Goal: Information Seeking & Learning: Find specific fact

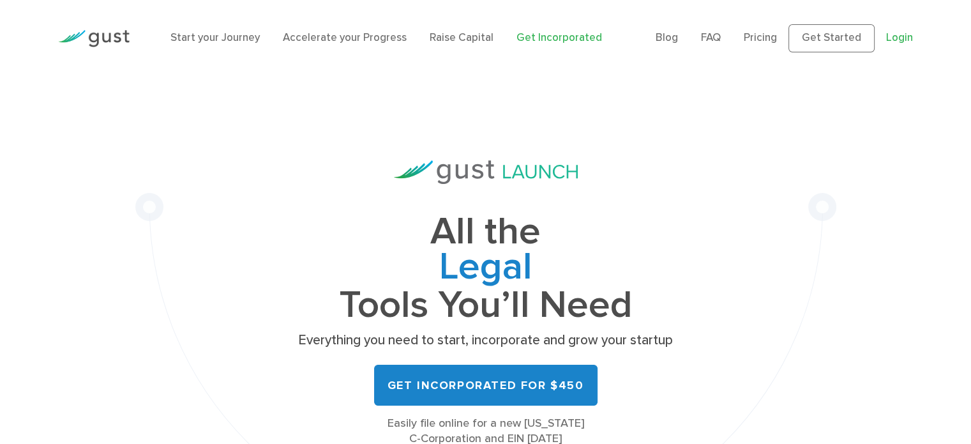
click at [910, 38] on link "Login" at bounding box center [899, 37] width 27 height 13
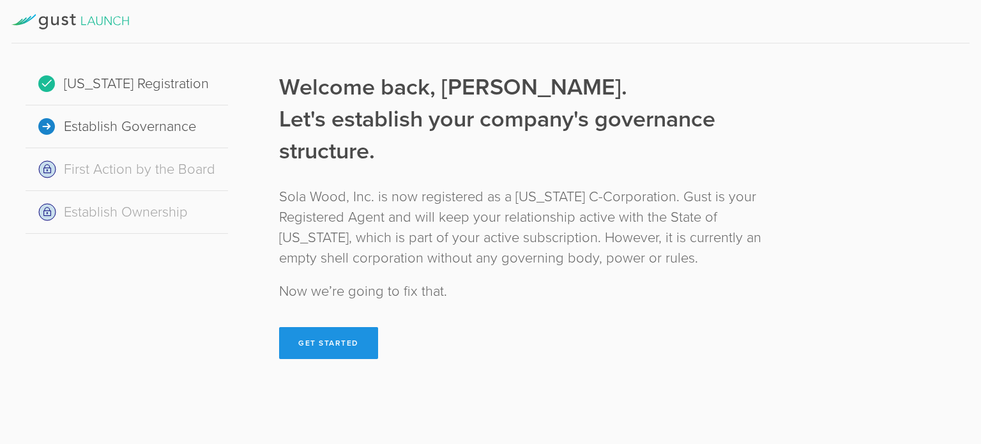
click at [342, 346] on button "Get Started" at bounding box center [328, 343] width 99 height 32
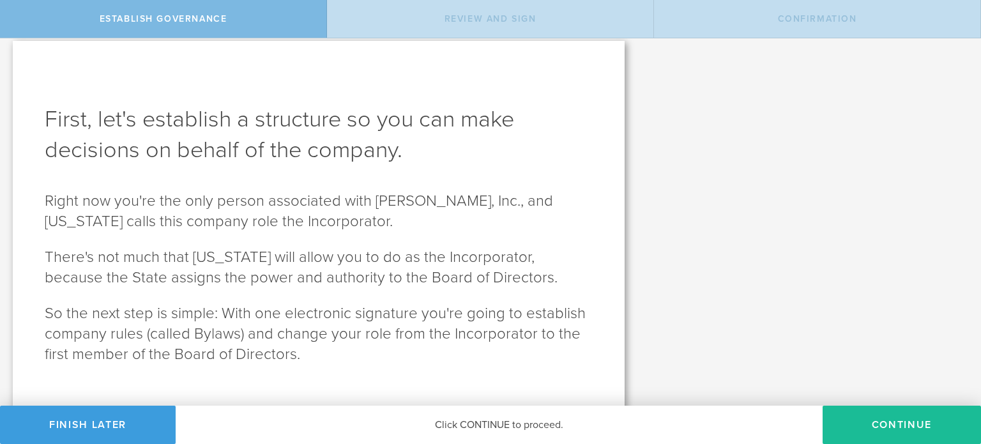
scroll to position [30, 0]
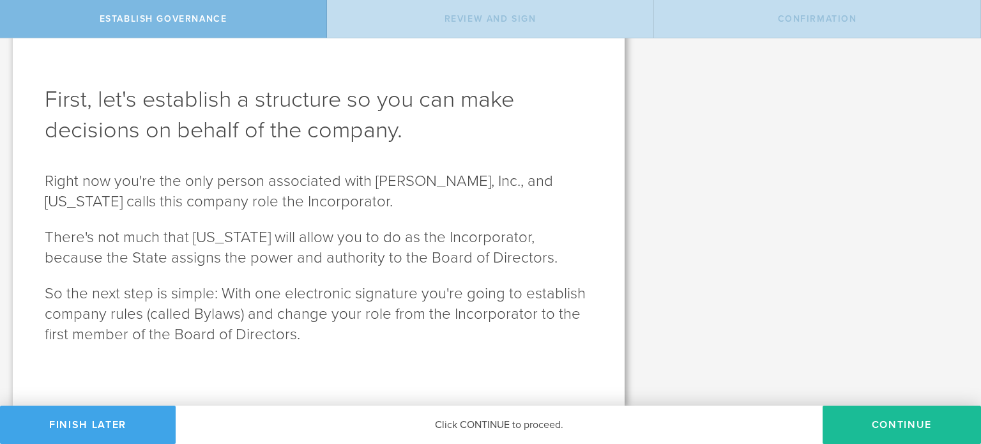
click at [153, 427] on button "Finish Later" at bounding box center [88, 424] width 176 height 38
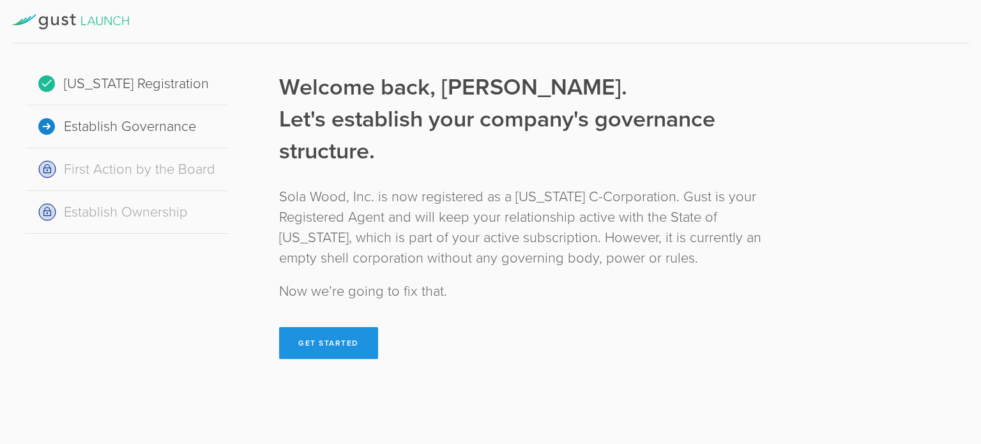
click at [329, 337] on button "Get Started" at bounding box center [328, 343] width 99 height 32
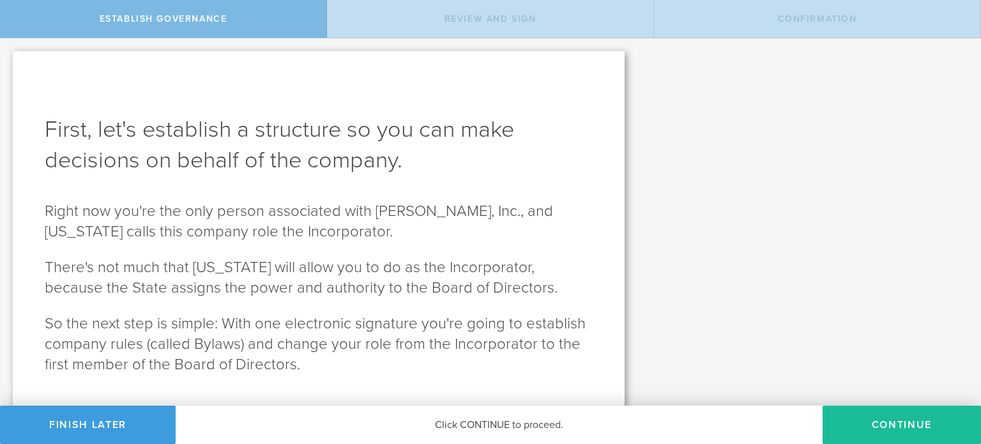
click at [176, 418] on div "Click CONTINUE to proceed." at bounding box center [499, 424] width 647 height 38
click at [137, 426] on button "Finish Later" at bounding box center [88, 424] width 176 height 38
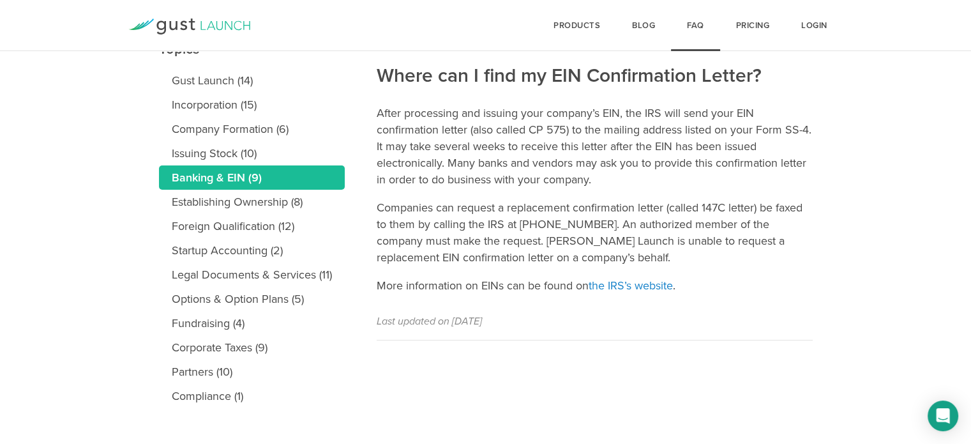
scroll to position [179, 0]
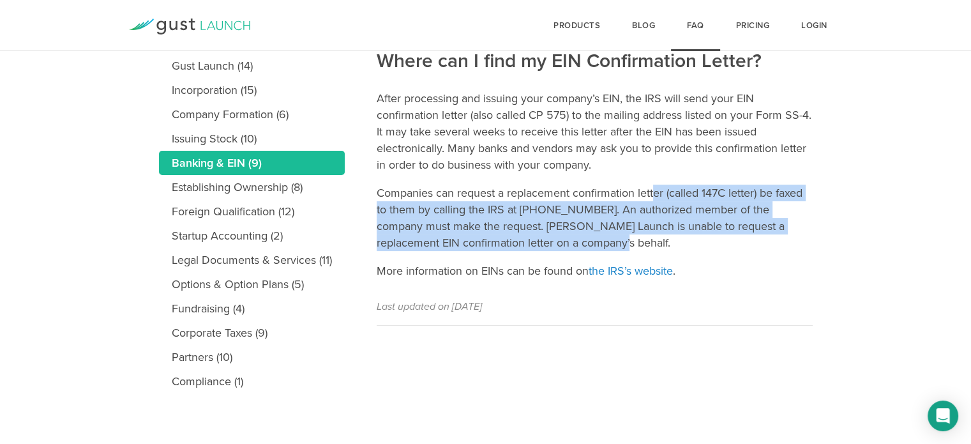
drag, startPoint x: 660, startPoint y: 206, endPoint x: 662, endPoint y: 241, distance: 35.1
click at [662, 241] on article "Where can I find my EIN Confirmation Letter? After processing and issuing your …" at bounding box center [595, 160] width 436 height 329
click at [662, 241] on p "Companies can request a replacement confirmation letter (called 147C letter) be…" at bounding box center [595, 218] width 436 height 66
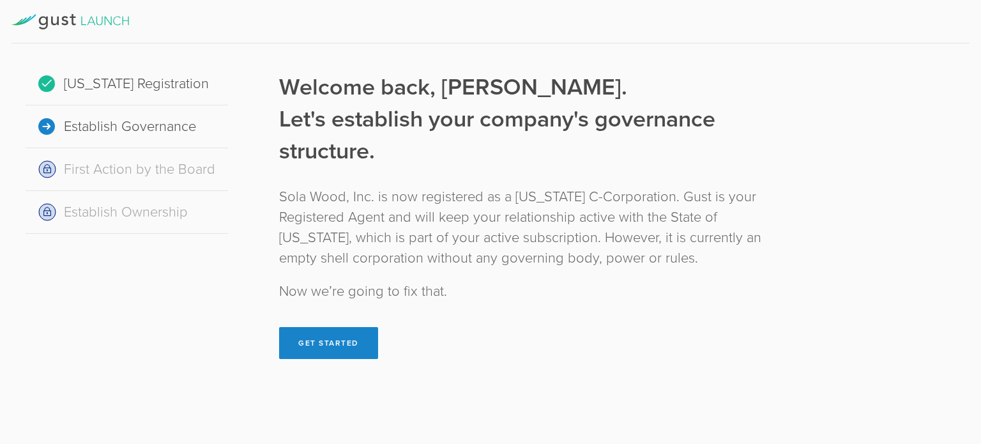
click at [112, 10] on div at bounding box center [490, 21] width 958 height 43
